Goal: Transaction & Acquisition: Purchase product/service

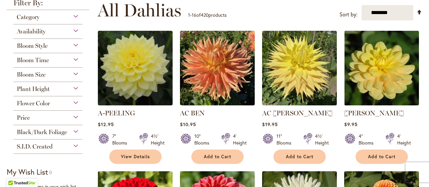
scroll to position [108, 0]
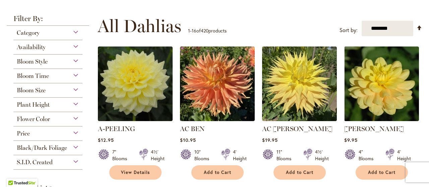
click at [75, 119] on div "Flower Color" at bounding box center [47, 117] width 69 height 11
click at [48, 121] on span "Flower Color" at bounding box center [33, 119] width 33 height 7
click at [75, 119] on div "Flower Color" at bounding box center [47, 117] width 69 height 11
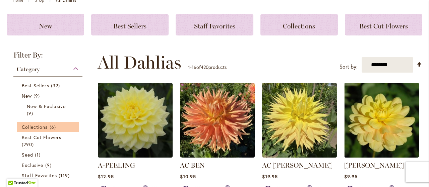
scroll to position [100, 0]
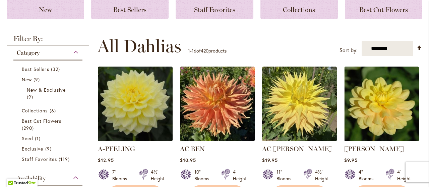
click at [73, 52] on div "Category" at bounding box center [47, 51] width 69 height 11
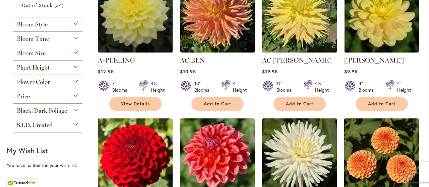
scroll to position [201, 0]
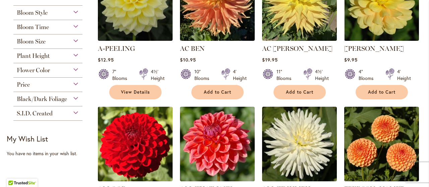
click at [75, 71] on div "Flower Color" at bounding box center [47, 68] width 69 height 11
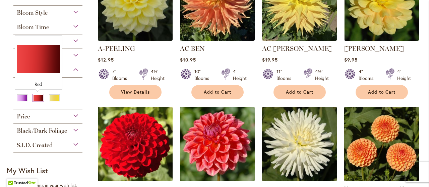
click at [40, 98] on div "Red" at bounding box center [38, 97] width 11 height 7
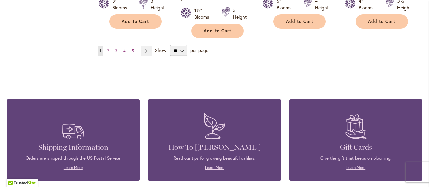
scroll to position [649, 0]
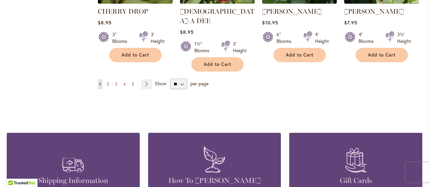
click at [108, 82] on span "2" at bounding box center [108, 84] width 2 height 5
